Goal: Task Accomplishment & Management: Manage account settings

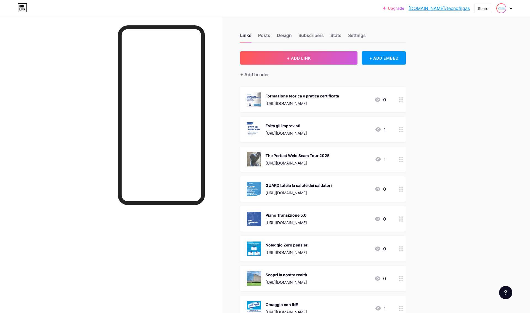
click at [501, 10] on img at bounding box center [501, 8] width 9 height 9
click at [457, 82] on li "Logout" at bounding box center [478, 77] width 69 height 15
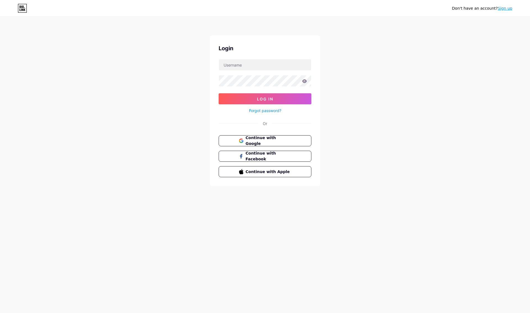
click at [291, 59] on div "Login Log In Forgot password? Or Continue with Google Continue with Facebook Co…" at bounding box center [265, 110] width 111 height 151
click at [292, 65] on input "text" at bounding box center [265, 64] width 92 height 11
click at [0, 313] on com-1password-button at bounding box center [0, 313] width 0 height 0
type input "[PERSON_NAME][EMAIL_ADDRESS][DOMAIN_NAME]"
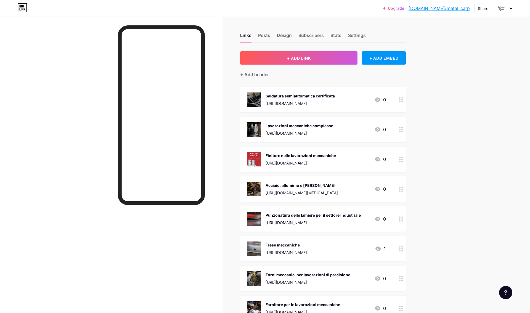
click at [377, 159] on icon at bounding box center [378, 159] width 6 height 4
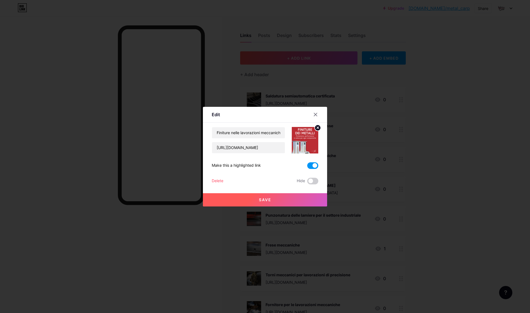
click at [312, 164] on span at bounding box center [312, 165] width 11 height 7
click at [307, 167] on input "checkbox" at bounding box center [307, 167] width 0 height 0
click at [311, 181] on span at bounding box center [312, 181] width 11 height 7
click at [307, 183] on input "checkbox" at bounding box center [307, 183] width 0 height 0
click at [305, 200] on button "Save" at bounding box center [265, 199] width 124 height 13
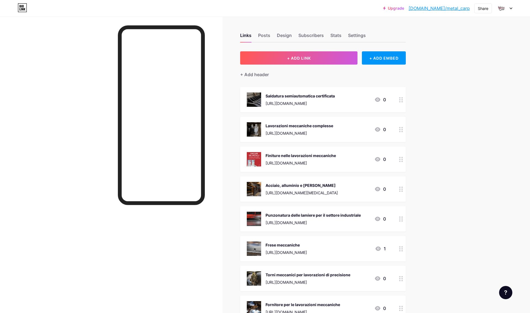
click at [377, 130] on icon at bounding box center [378, 129] width 6 height 4
click at [312, 162] on span at bounding box center [312, 165] width 11 height 7
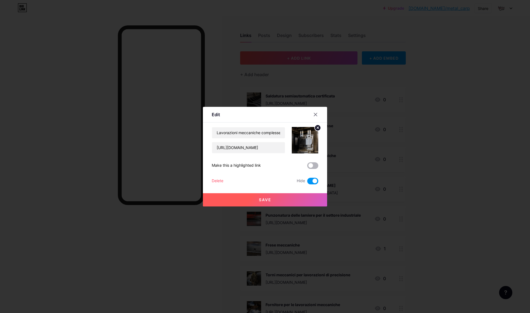
click at [307, 167] on input "checkbox" at bounding box center [307, 167] width 0 height 0
click at [313, 182] on span at bounding box center [312, 181] width 11 height 7
click at [307, 183] on input "checkbox" at bounding box center [307, 183] width 0 height 0
click at [311, 201] on button "Save" at bounding box center [265, 199] width 124 height 13
